Goal: Find specific page/section: Find specific page/section

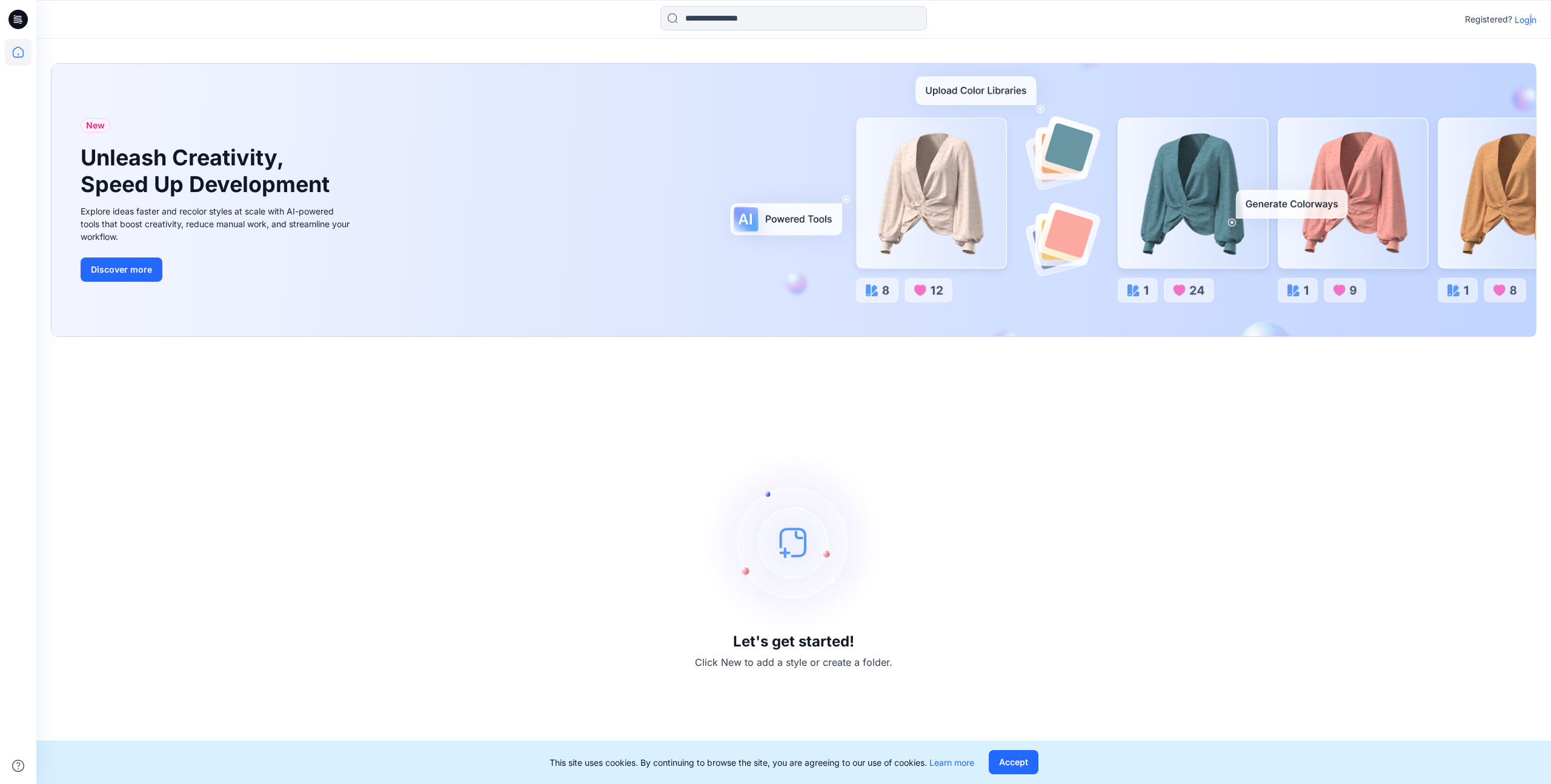
click at [1531, 20] on p "Login" at bounding box center [1525, 19] width 22 height 13
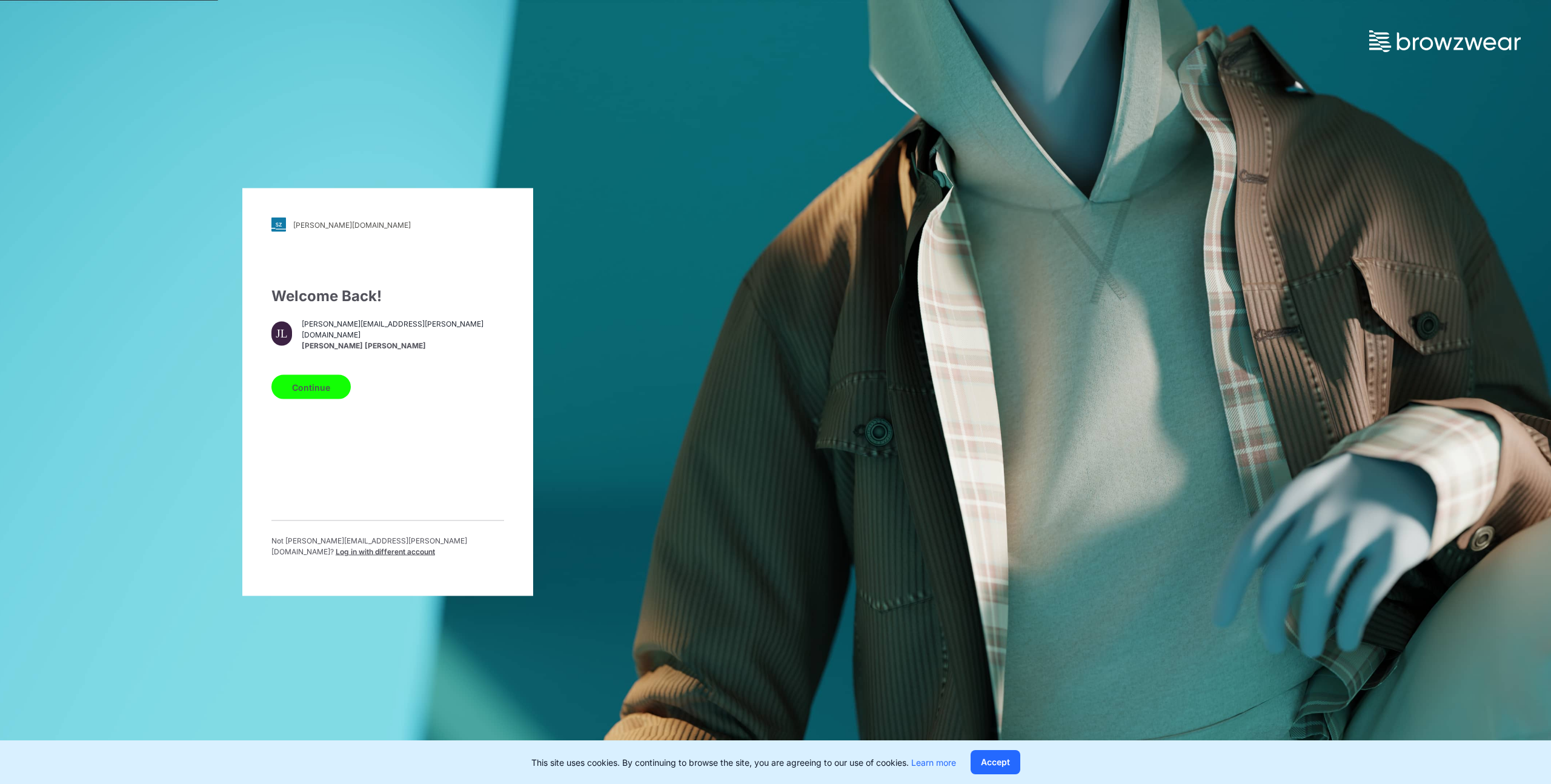
click at [315, 398] on button "Continue" at bounding box center [311, 386] width 80 height 24
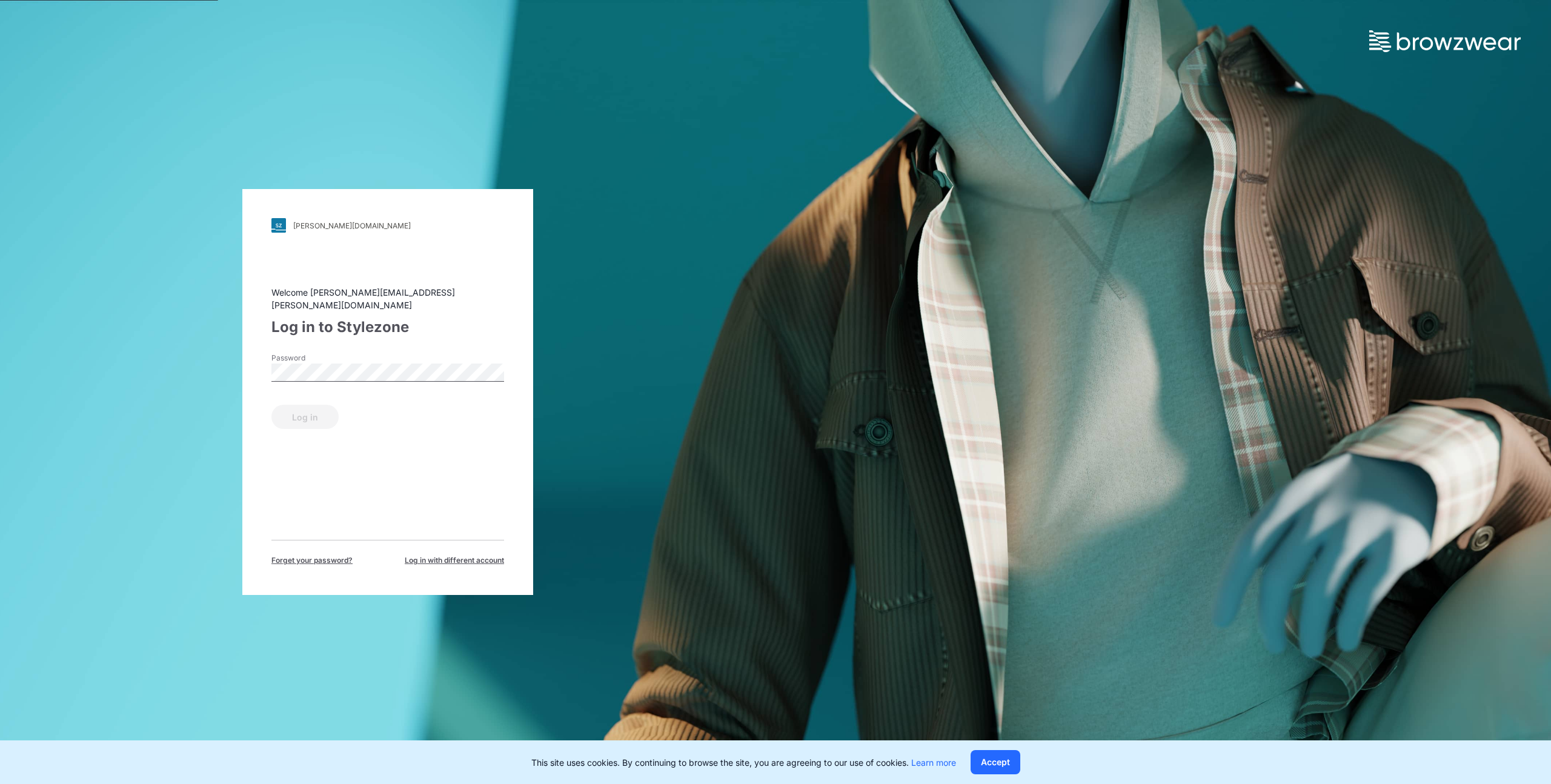
click at [376, 375] on div "Password" at bounding box center [387, 370] width 232 height 36
click at [325, 405] on button "Log in" at bounding box center [305, 417] width 67 height 24
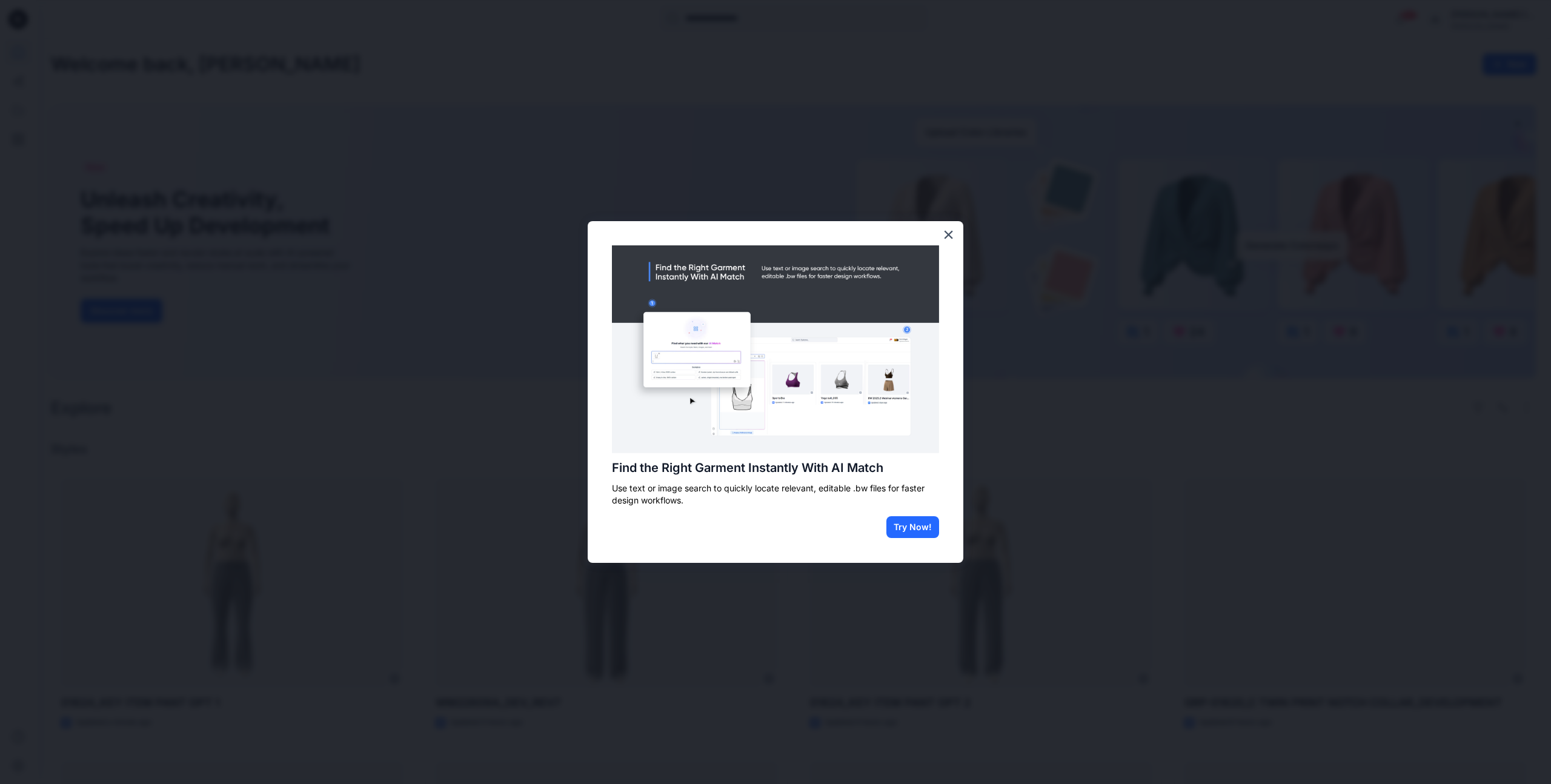
click at [946, 235] on button "×" at bounding box center [948, 234] width 11 height 19
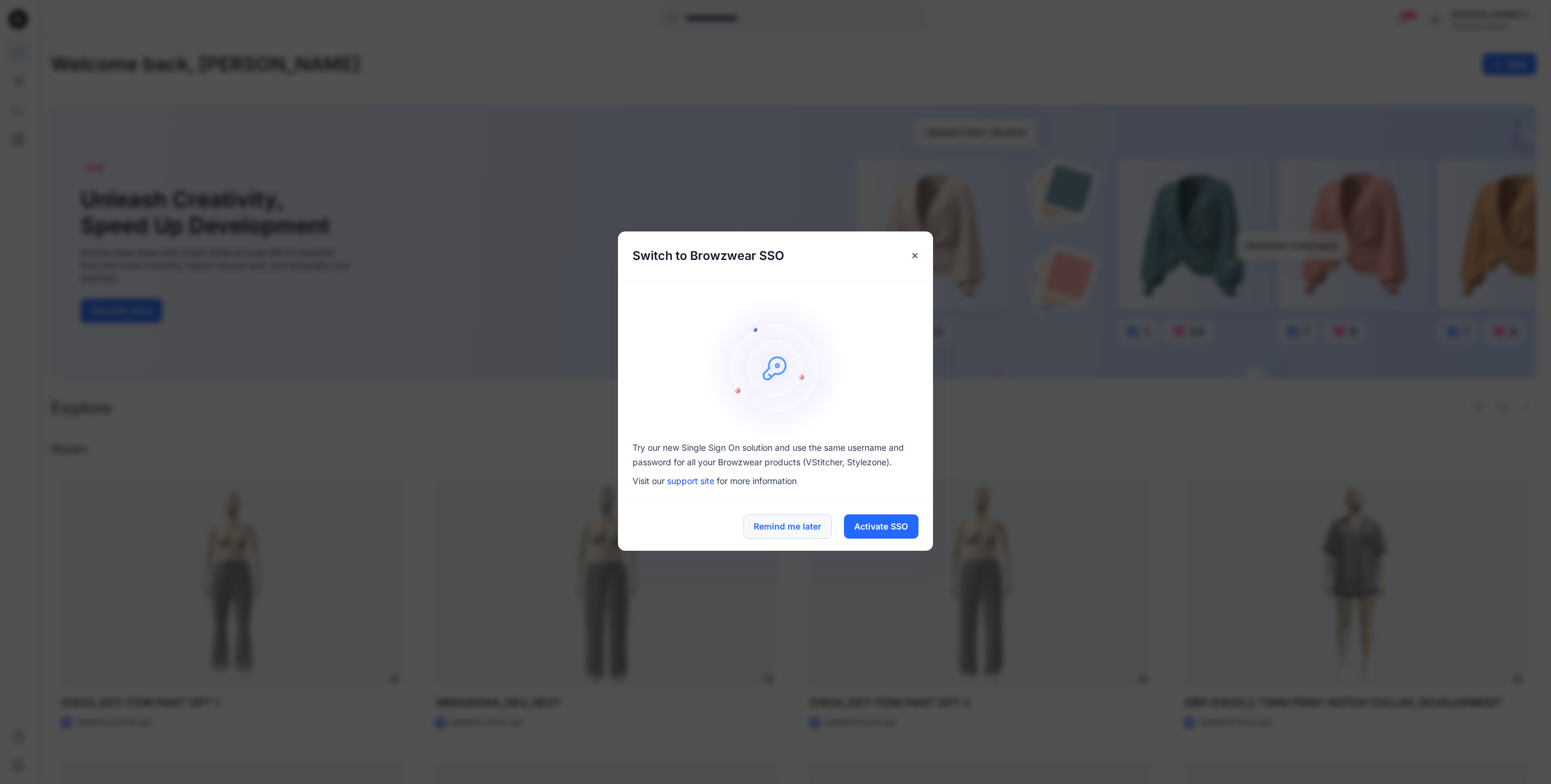
click at [782, 525] on button "Remind me later" at bounding box center [788, 526] width 88 height 24
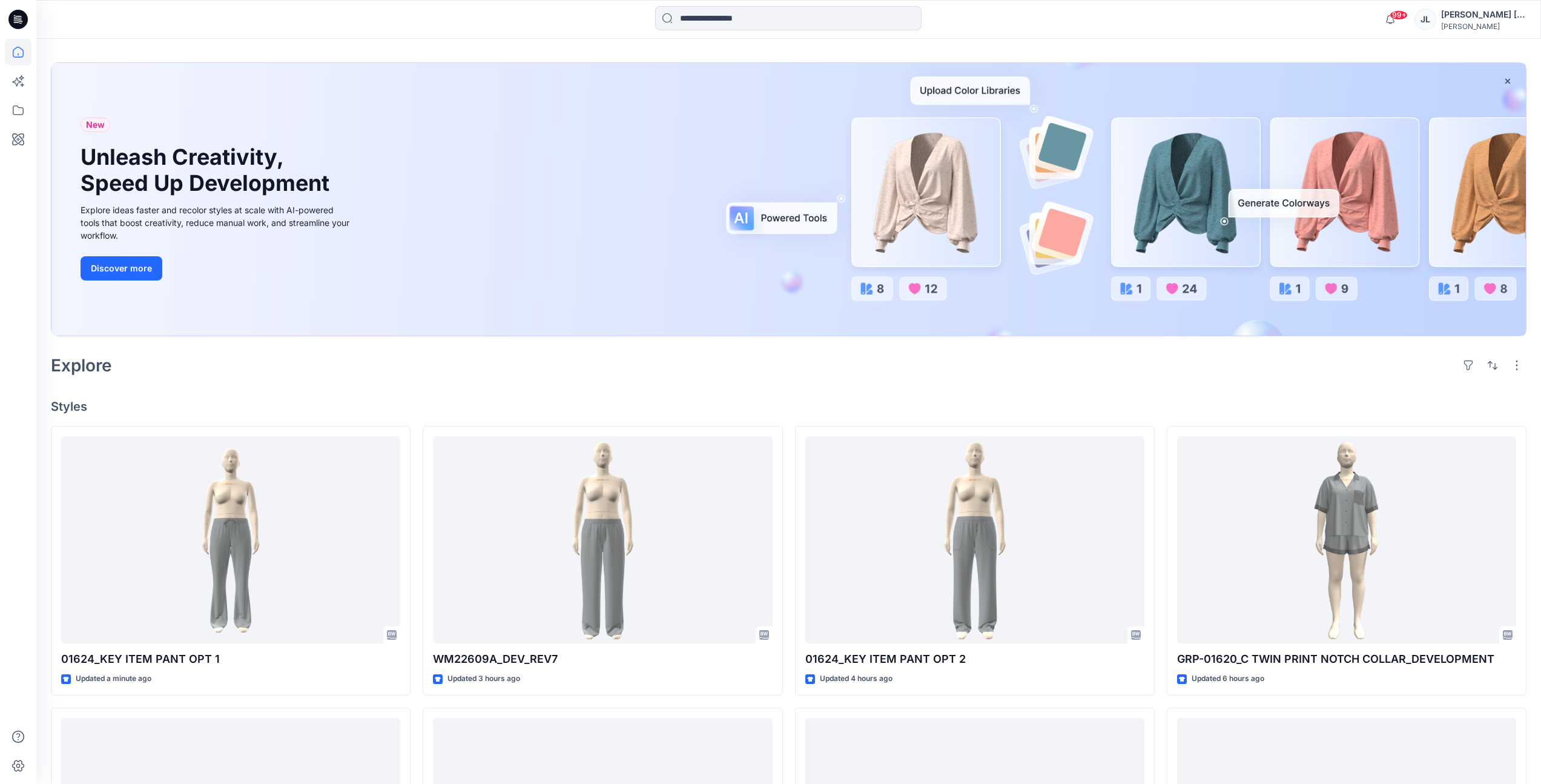
scroll to position [43, 0]
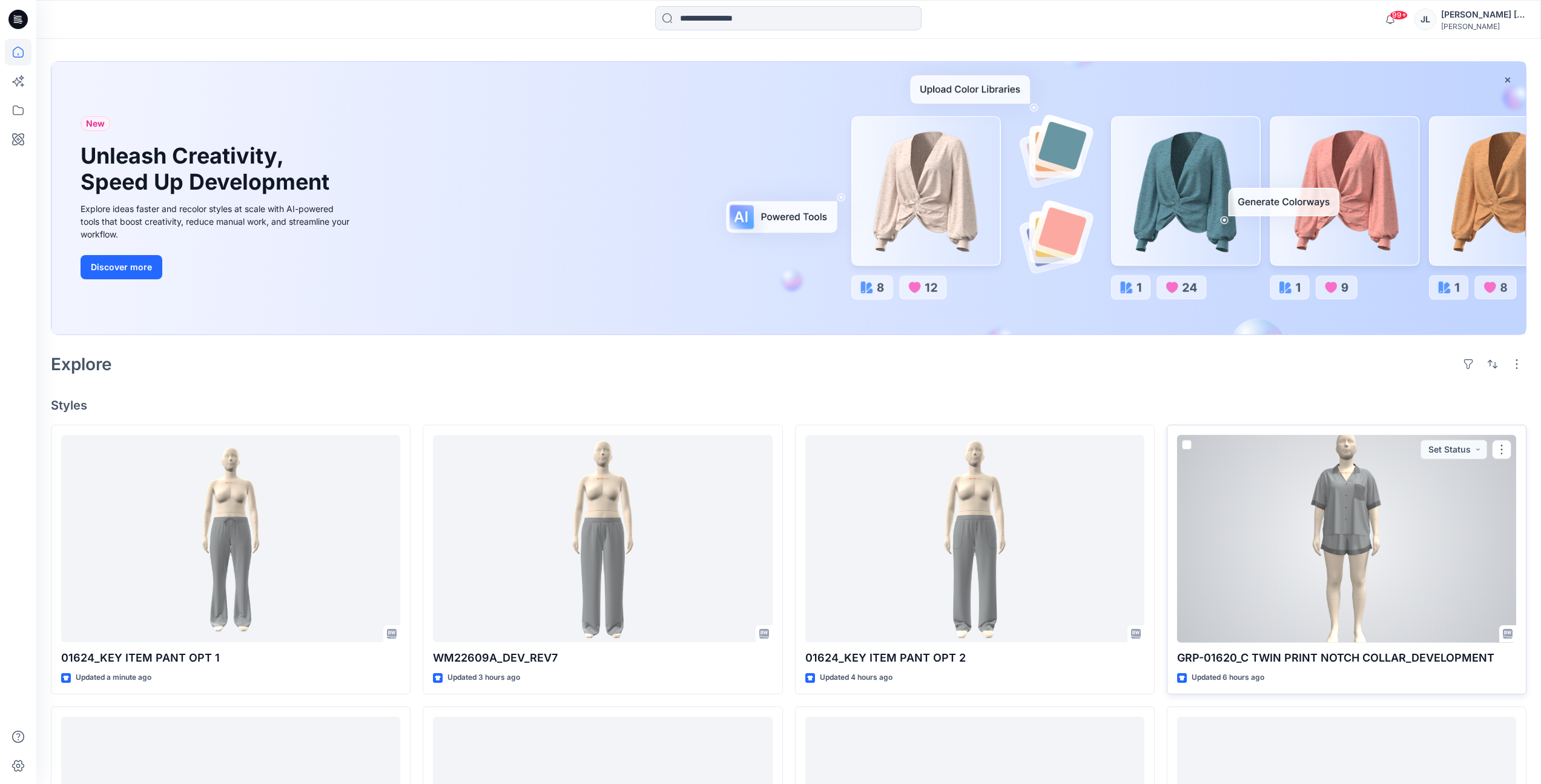
click at [1297, 660] on p "GRP-01620_C TWIN PRINT NOTCH COLLAR_DEVELOPMENT" at bounding box center [1347, 658] width 339 height 17
click at [1324, 664] on p "GRP-01620_C TWIN PRINT NOTCH COLLAR_DEVELOPMENT" at bounding box center [1347, 658] width 339 height 17
click at [1300, 617] on div at bounding box center [1347, 539] width 339 height 208
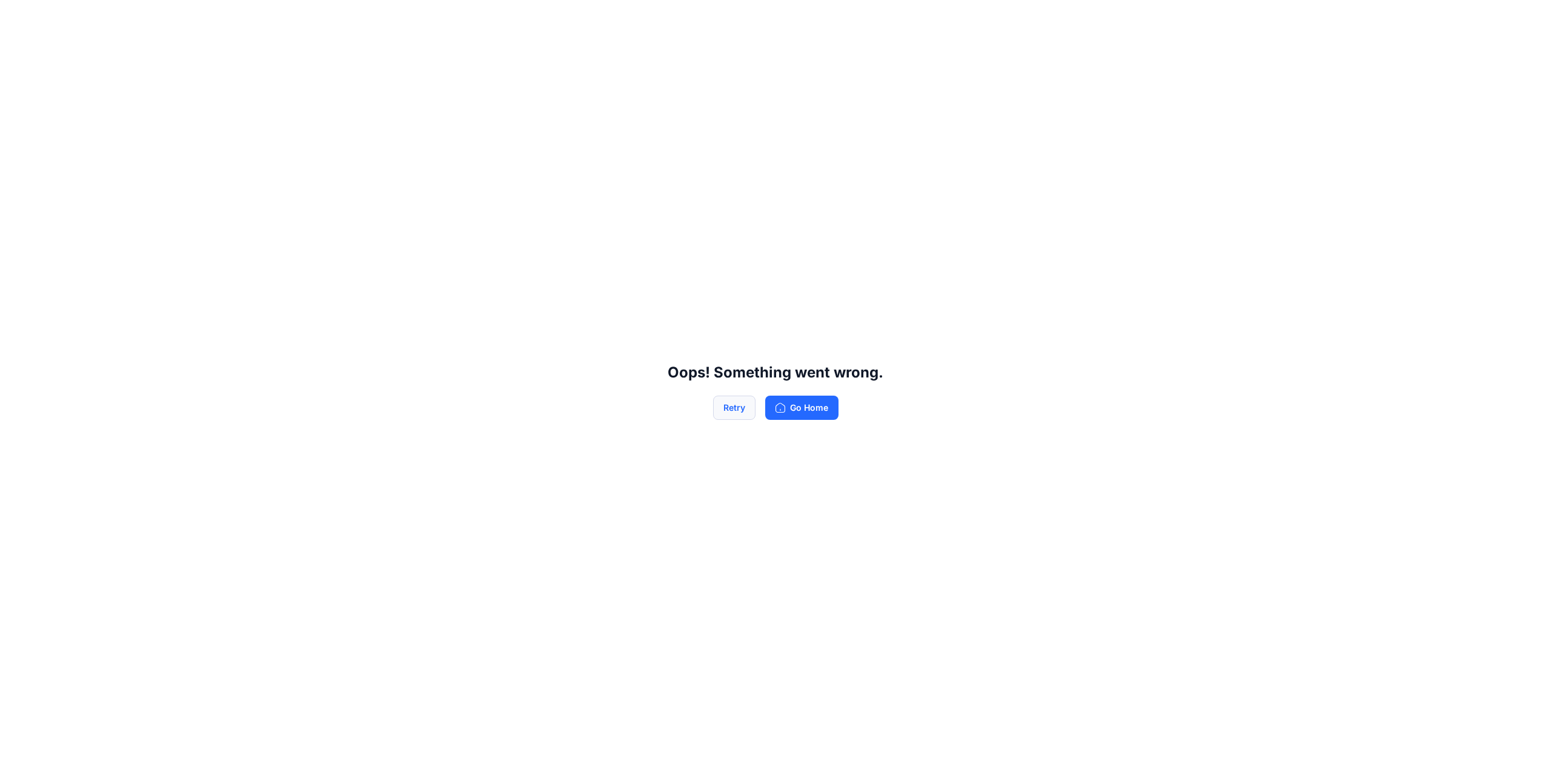
click at [742, 405] on button "Retry" at bounding box center [734, 407] width 42 height 24
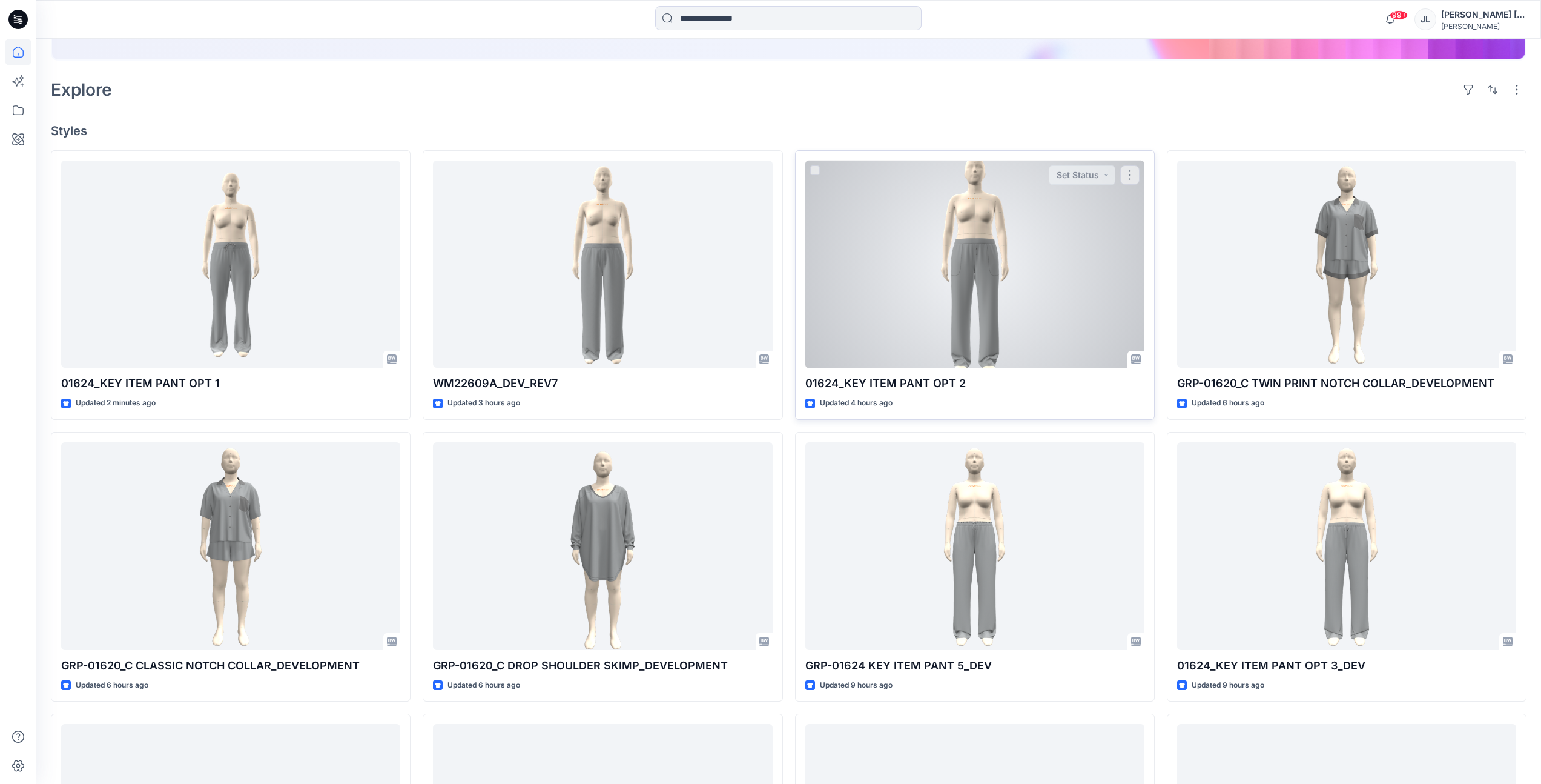
scroll to position [298, 0]
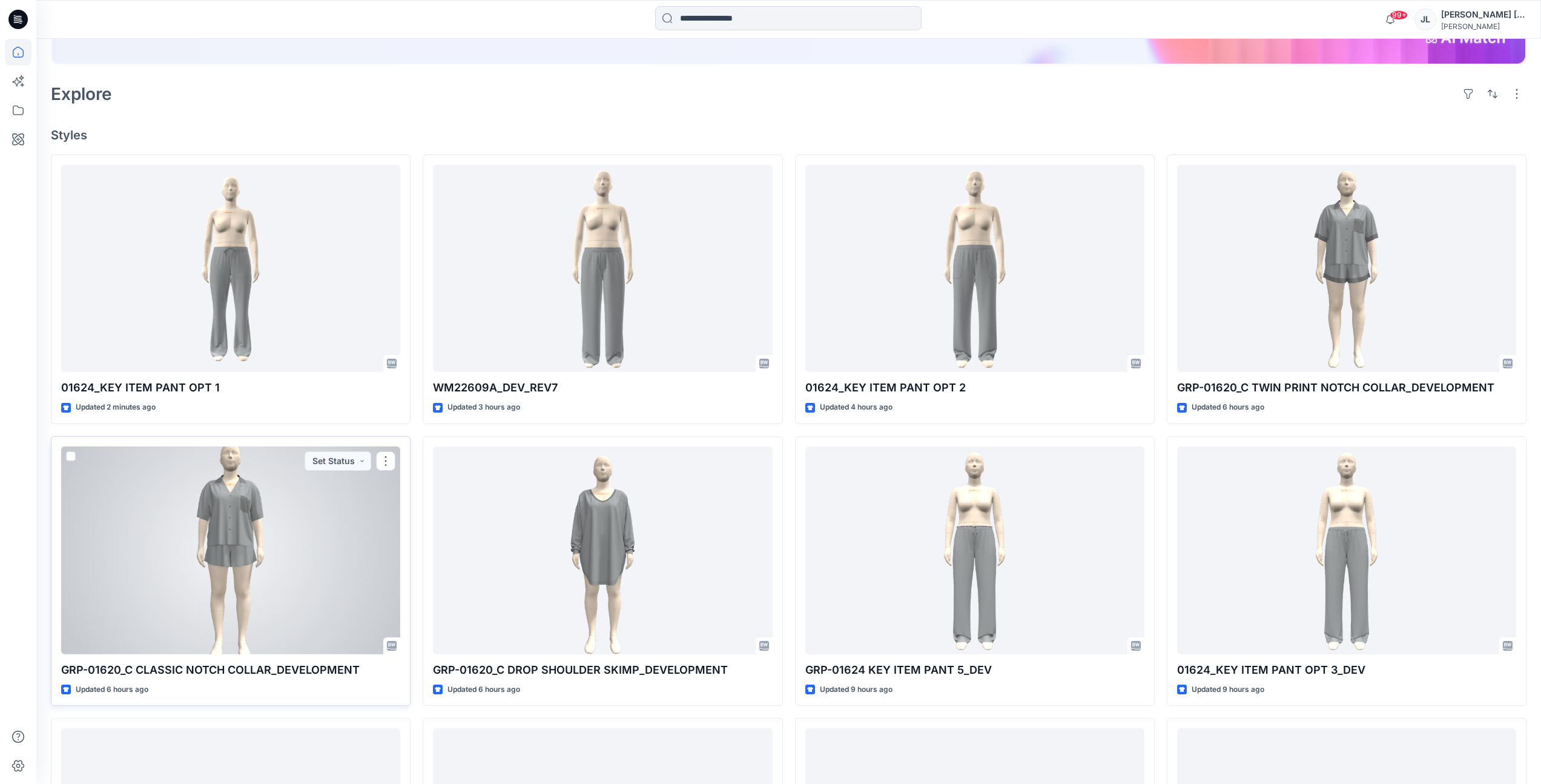
click at [274, 666] on p "GRP-01620_C CLASSIC NOTCH COLLAR_DEVELOPMENT" at bounding box center [230, 670] width 339 height 17
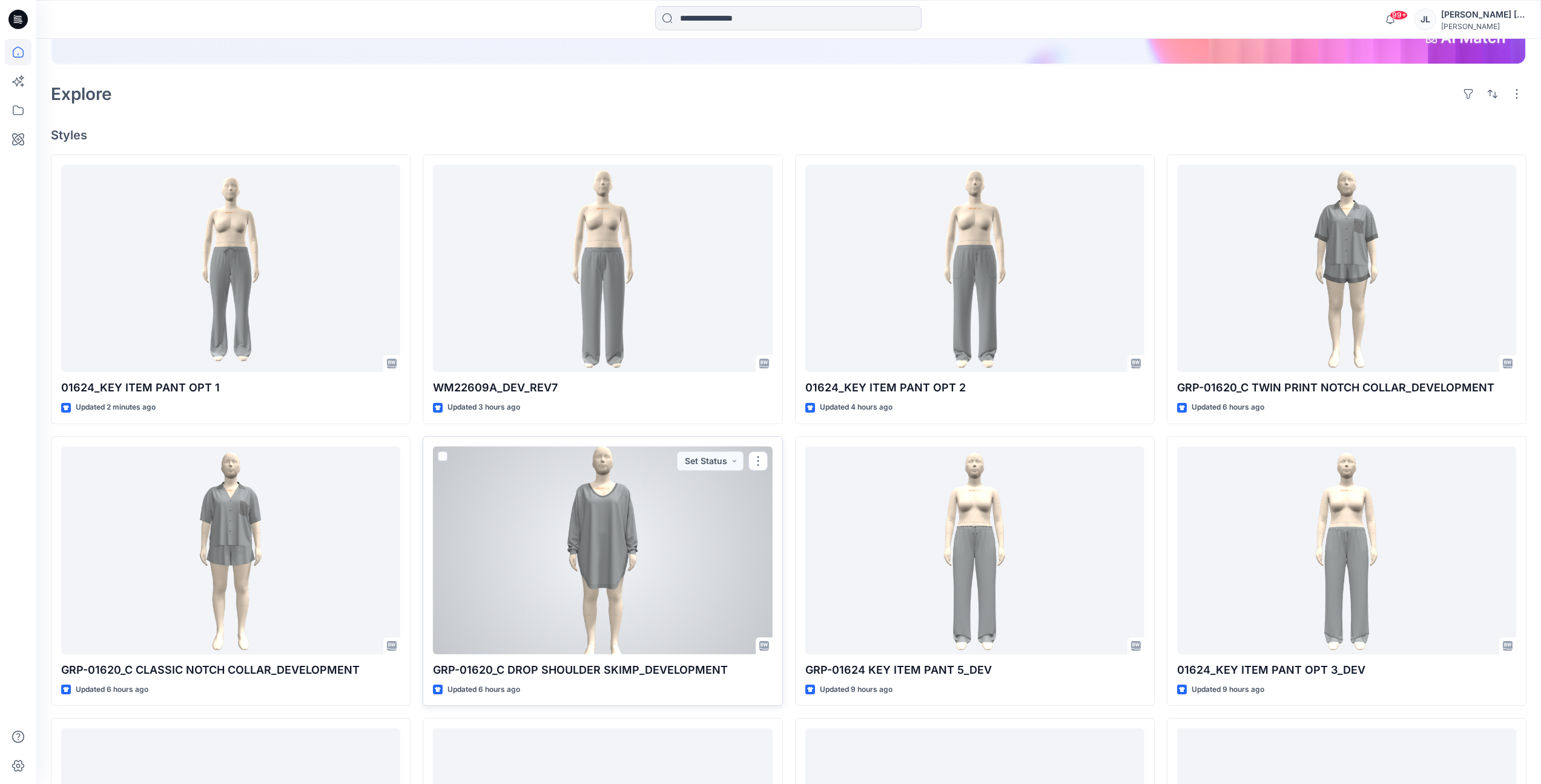
click at [600, 671] on p "GRP-01620_C DROP SHOULDER SKIMP_DEVELOPMENT" at bounding box center [602, 670] width 339 height 17
click at [592, 678] on div "GRP-01620_C DROP SHOULDER SKIMP_DEVELOPMENT Updated 6 hours ago Set Status" at bounding box center [602, 570] width 359 height 269
click at [627, 626] on div at bounding box center [602, 550] width 339 height 208
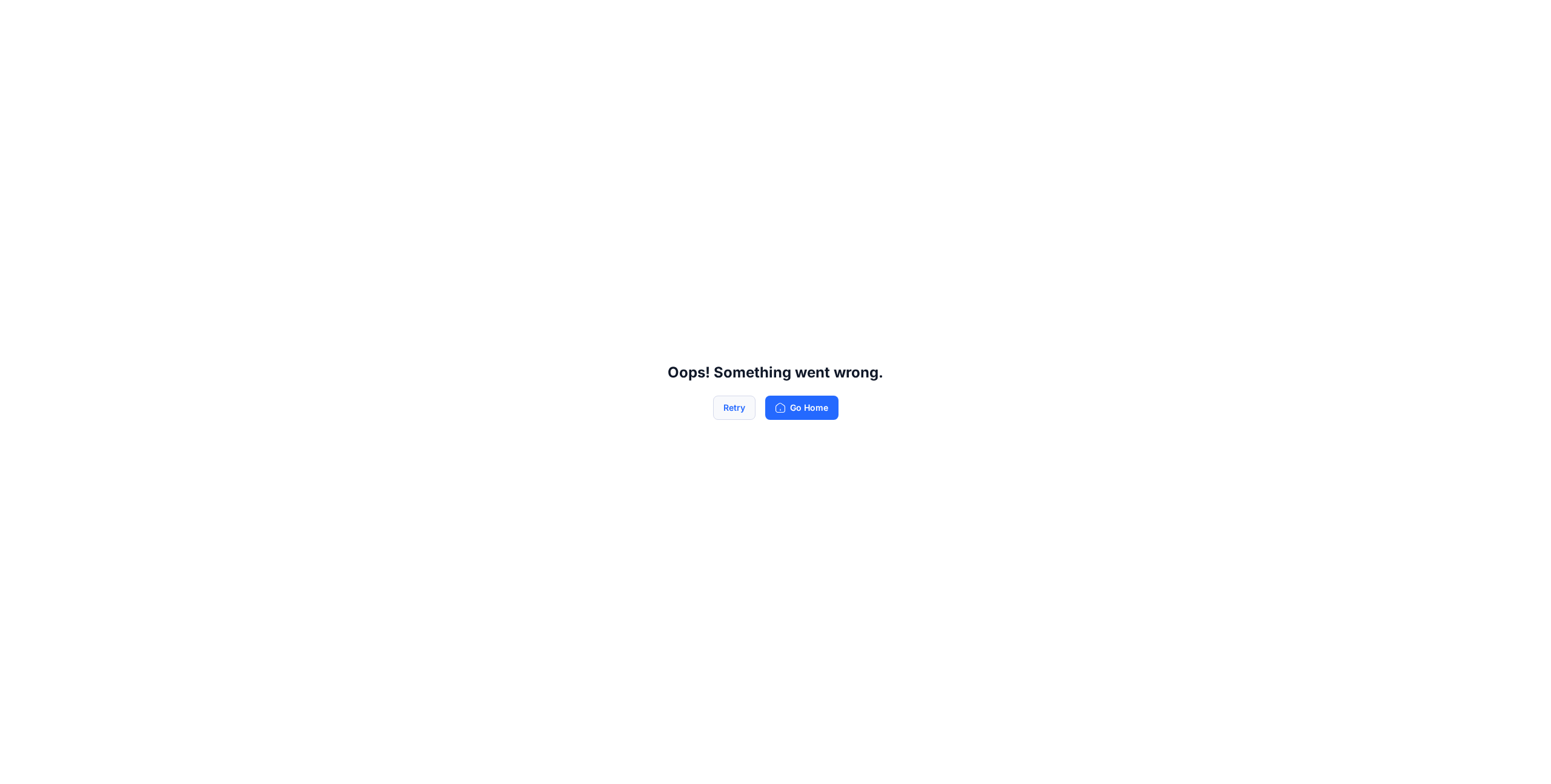
click at [738, 400] on button "Retry" at bounding box center [734, 407] width 42 height 24
click at [732, 405] on button "Retry" at bounding box center [734, 407] width 42 height 24
click at [740, 405] on button "Retry" at bounding box center [734, 407] width 42 height 24
click at [742, 405] on button "Retry" at bounding box center [734, 407] width 42 height 24
click at [749, 407] on button "Retry" at bounding box center [734, 407] width 42 height 24
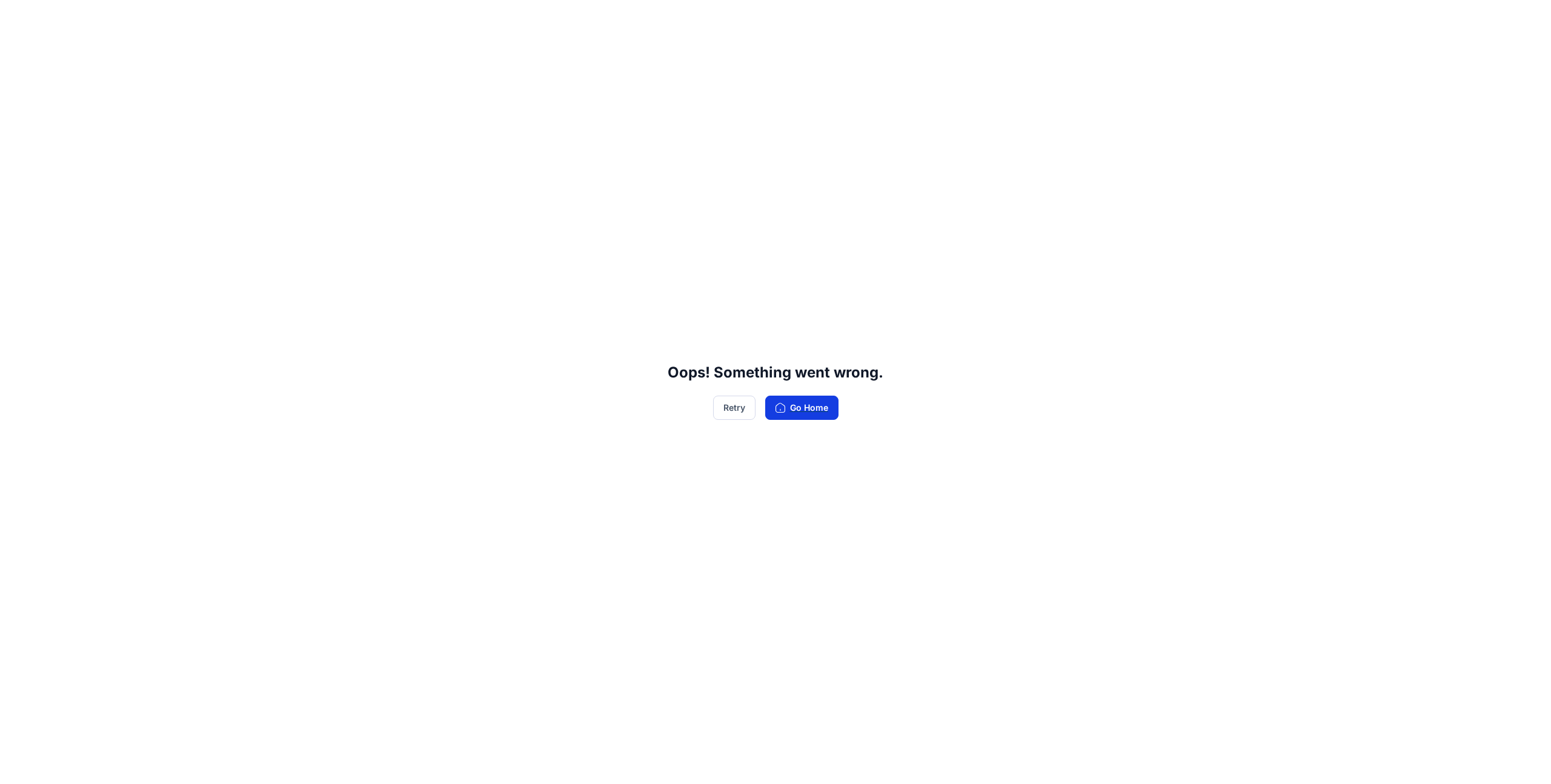
click at [802, 406] on button "Go Home" at bounding box center [802, 407] width 73 height 24
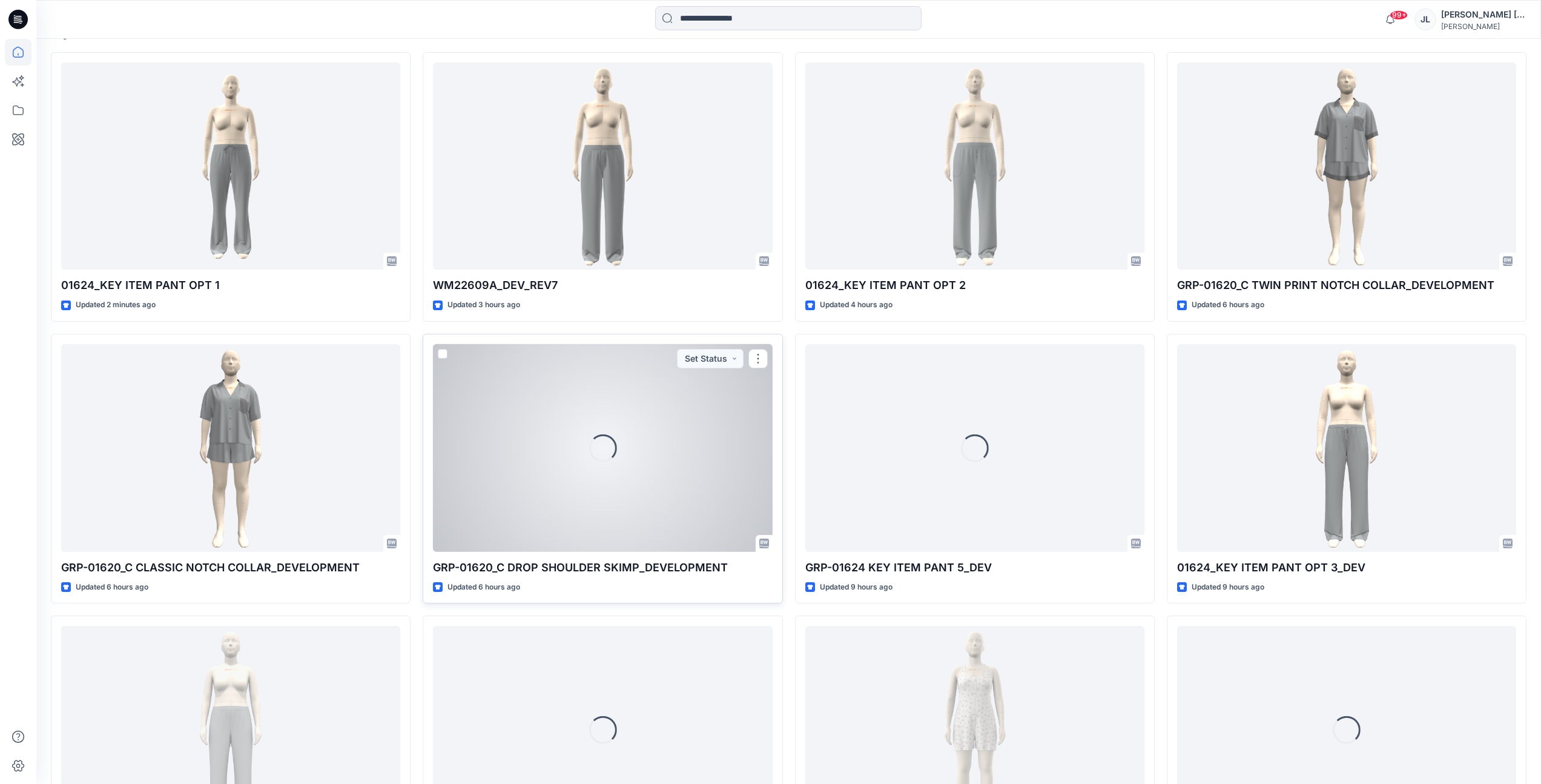
scroll to position [401, 0]
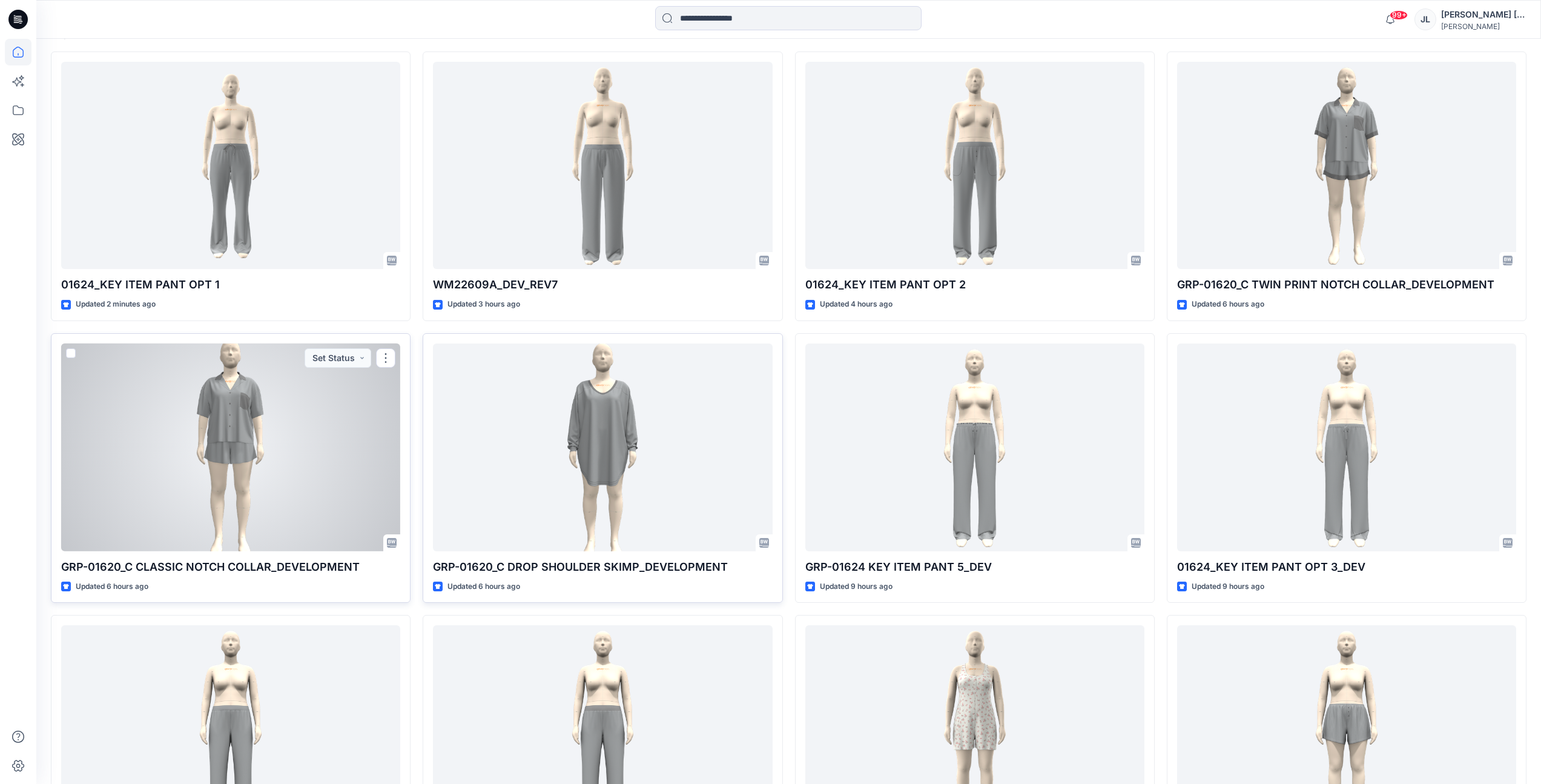
click at [321, 559] on p "GRP-01620_C CLASSIC NOTCH COLLAR_DEVELOPMENT" at bounding box center [230, 567] width 339 height 17
click at [316, 514] on div at bounding box center [230, 448] width 339 height 208
